Goal: Task Accomplishment & Management: Manage account settings

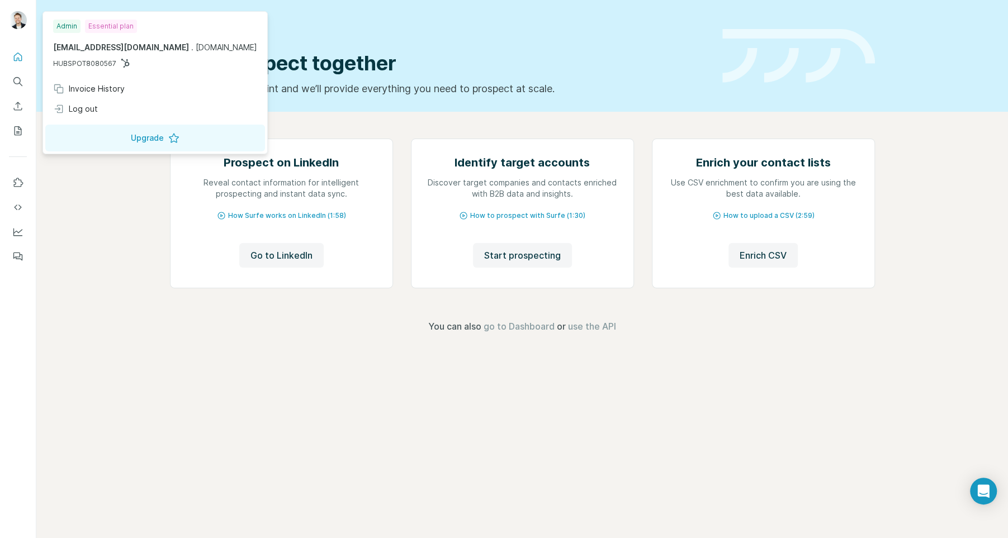
click at [68, 20] on div "Admin" at bounding box center [66, 26] width 27 height 13
click at [94, 21] on div "Essential plan" at bounding box center [111, 26] width 52 height 13
click at [16, 22] on img at bounding box center [18, 20] width 18 height 18
click at [65, 23] on div "Admin" at bounding box center [66, 26] width 27 height 13
click at [106, 23] on div "Essential plan" at bounding box center [111, 26] width 52 height 13
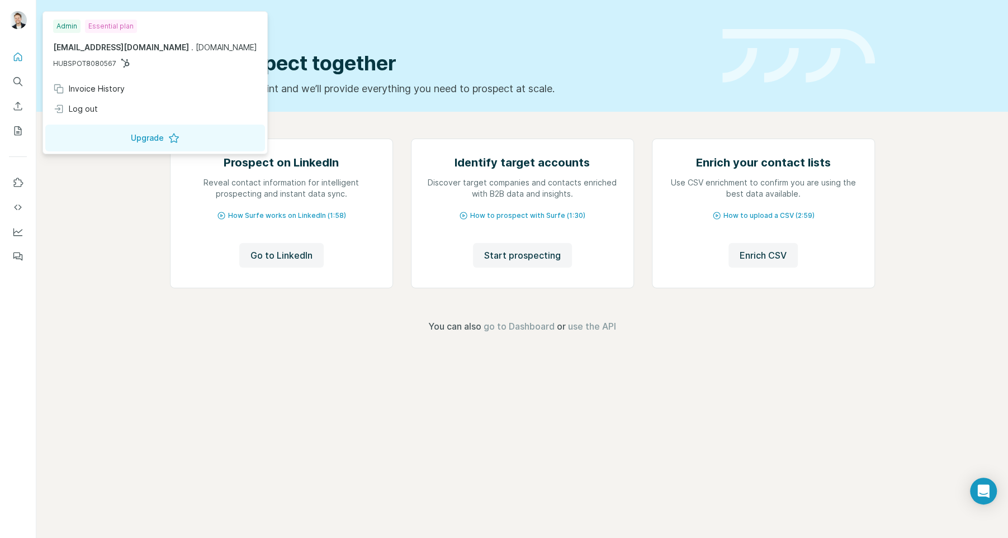
click at [74, 23] on div "Admin" at bounding box center [66, 26] width 27 height 13
click at [117, 131] on button "Upgrade" at bounding box center [155, 138] width 220 height 27
